Goal: Use online tool/utility: Utilize a website feature to perform a specific function

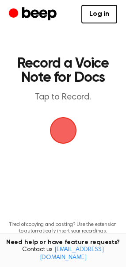
click at [63, 134] on span "button" at bounding box center [63, 130] width 27 height 27
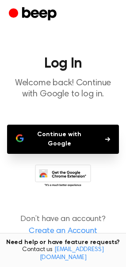
click at [45, 136] on button "Continue with Google" at bounding box center [63, 139] width 112 height 29
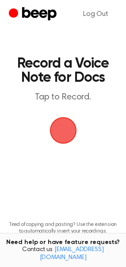
click at [62, 130] on span "button" at bounding box center [63, 130] width 27 height 27
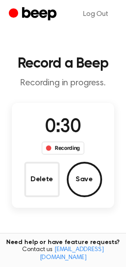
click at [41, 131] on div "0:30 Recording" at bounding box center [63, 134] width 57 height 41
click at [33, 129] on div "0:30 Recording Delete Save" at bounding box center [63, 156] width 103 height 84
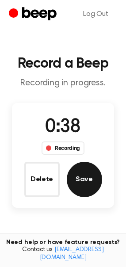
click at [83, 180] on button "Save" at bounding box center [84, 179] width 35 height 35
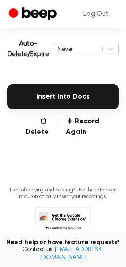
scroll to position [204, 0]
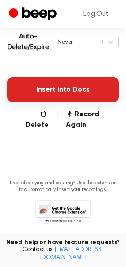
click at [57, 93] on button "Insert into Docs" at bounding box center [63, 89] width 112 height 25
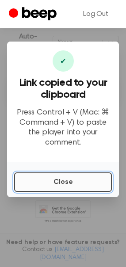
click at [69, 176] on button "Close" at bounding box center [63, 182] width 98 height 19
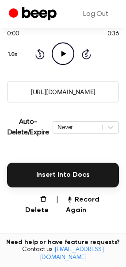
scroll to position [112, 0]
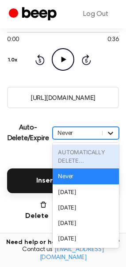
click at [110, 134] on icon at bounding box center [110, 133] width 5 height 3
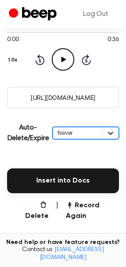
click at [110, 134] on icon at bounding box center [110, 133] width 5 height 3
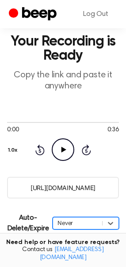
scroll to position [0, 0]
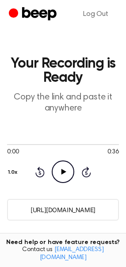
click at [60, 178] on icon "Play Audio" at bounding box center [63, 172] width 23 height 23
click at [63, 176] on icon "Pause Audio" at bounding box center [63, 172] width 23 height 23
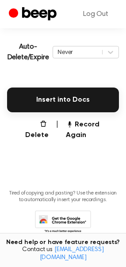
scroll to position [190, 0]
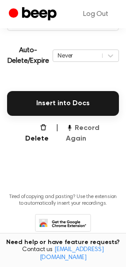
click at [89, 132] on button "Record Again" at bounding box center [92, 133] width 53 height 21
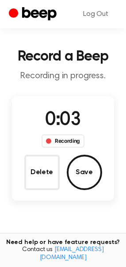
scroll to position [8, 0]
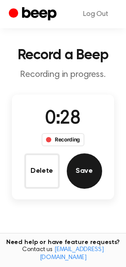
click at [87, 172] on button "Save" at bounding box center [84, 171] width 35 height 35
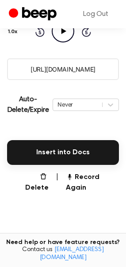
scroll to position [0, 0]
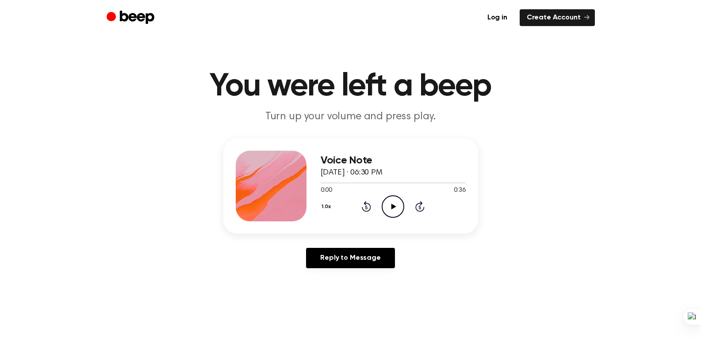
click at [396, 199] on icon "Play Audio" at bounding box center [393, 207] width 23 height 23
click at [395, 208] on icon at bounding box center [393, 207] width 4 height 6
